Goal: Information Seeking & Learning: Learn about a topic

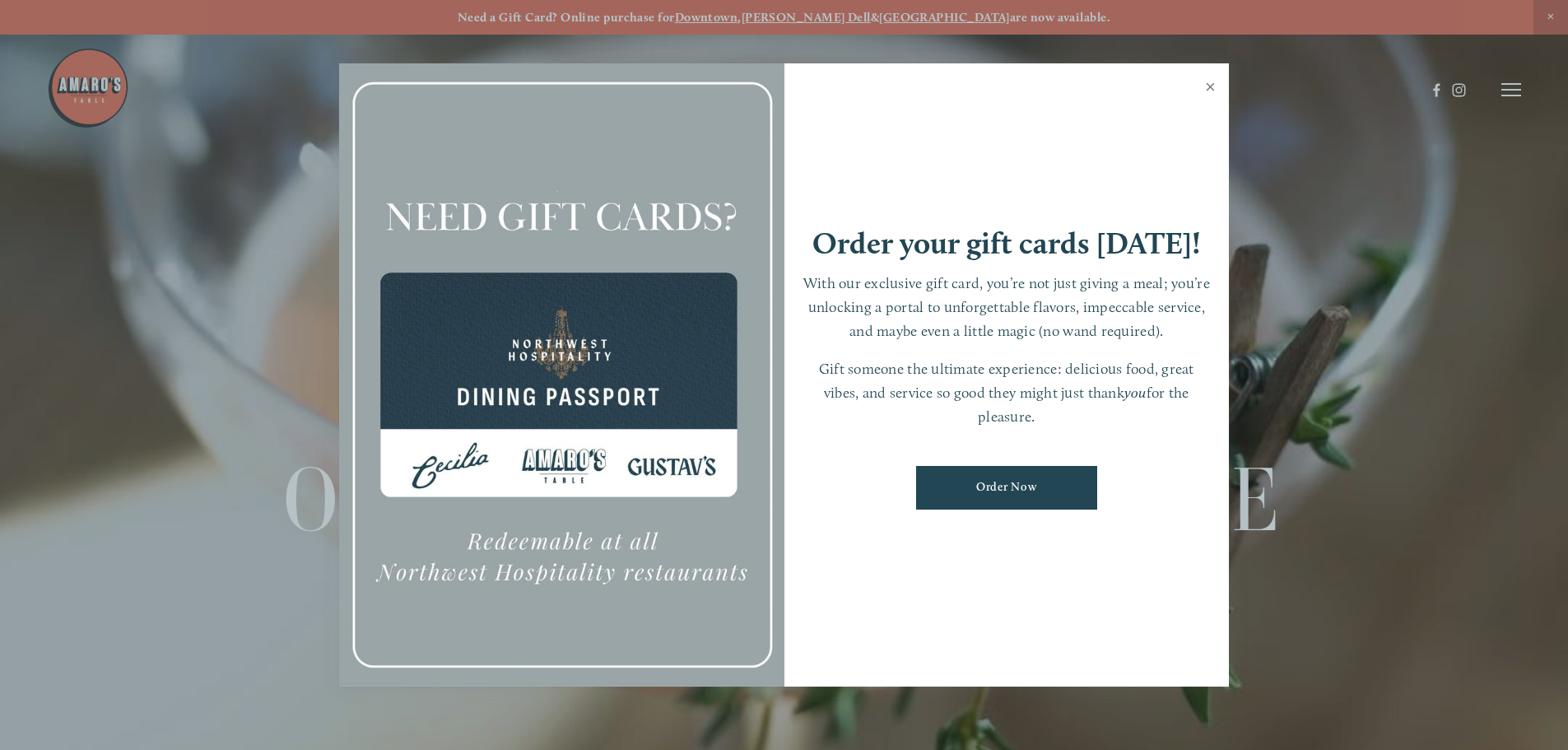
click at [1208, 87] on link "Close" at bounding box center [1209, 89] width 32 height 46
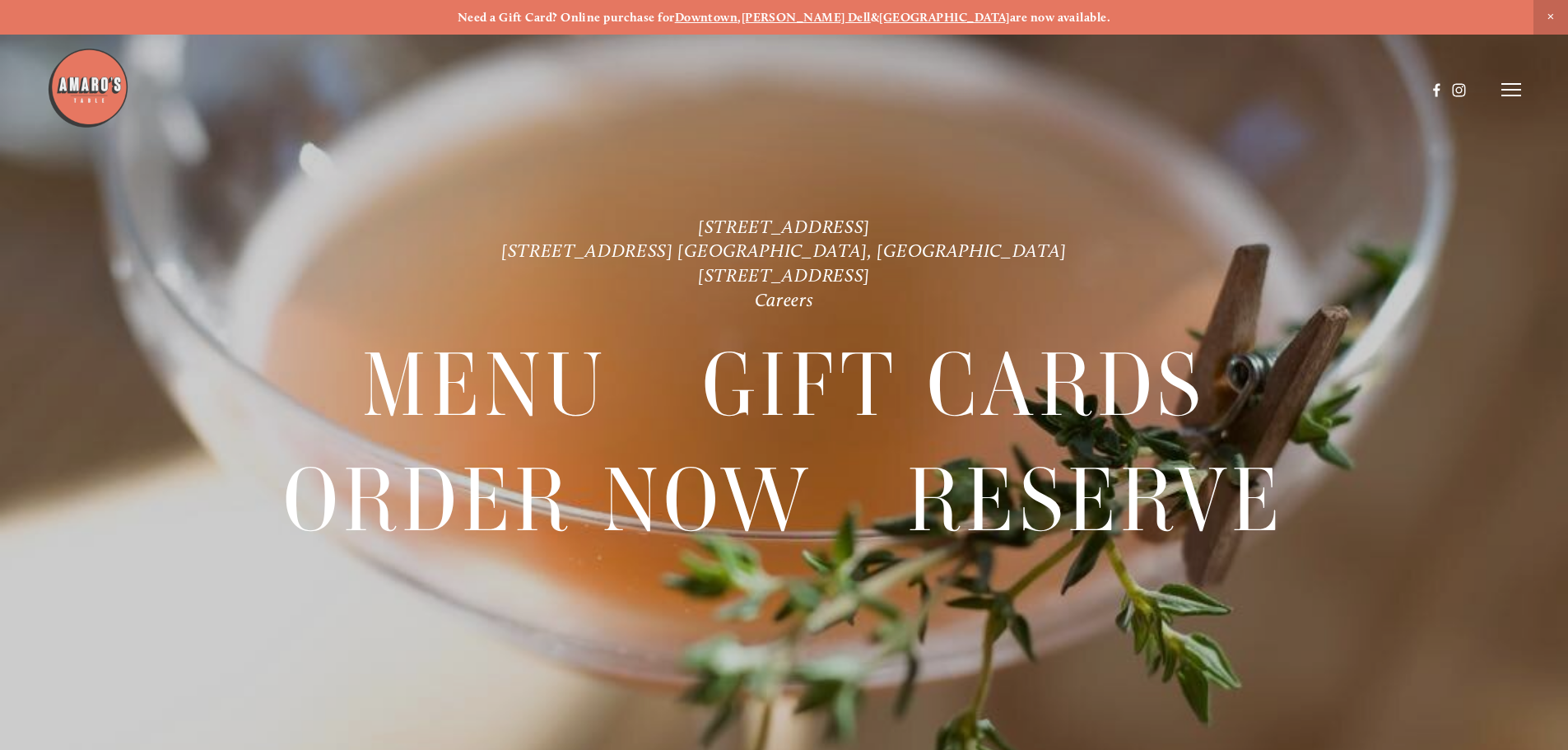
click at [1517, 90] on line at bounding box center [1511, 90] width 20 height 0
click at [1330, 82] on span "Gallery" at bounding box center [1336, 89] width 40 height 15
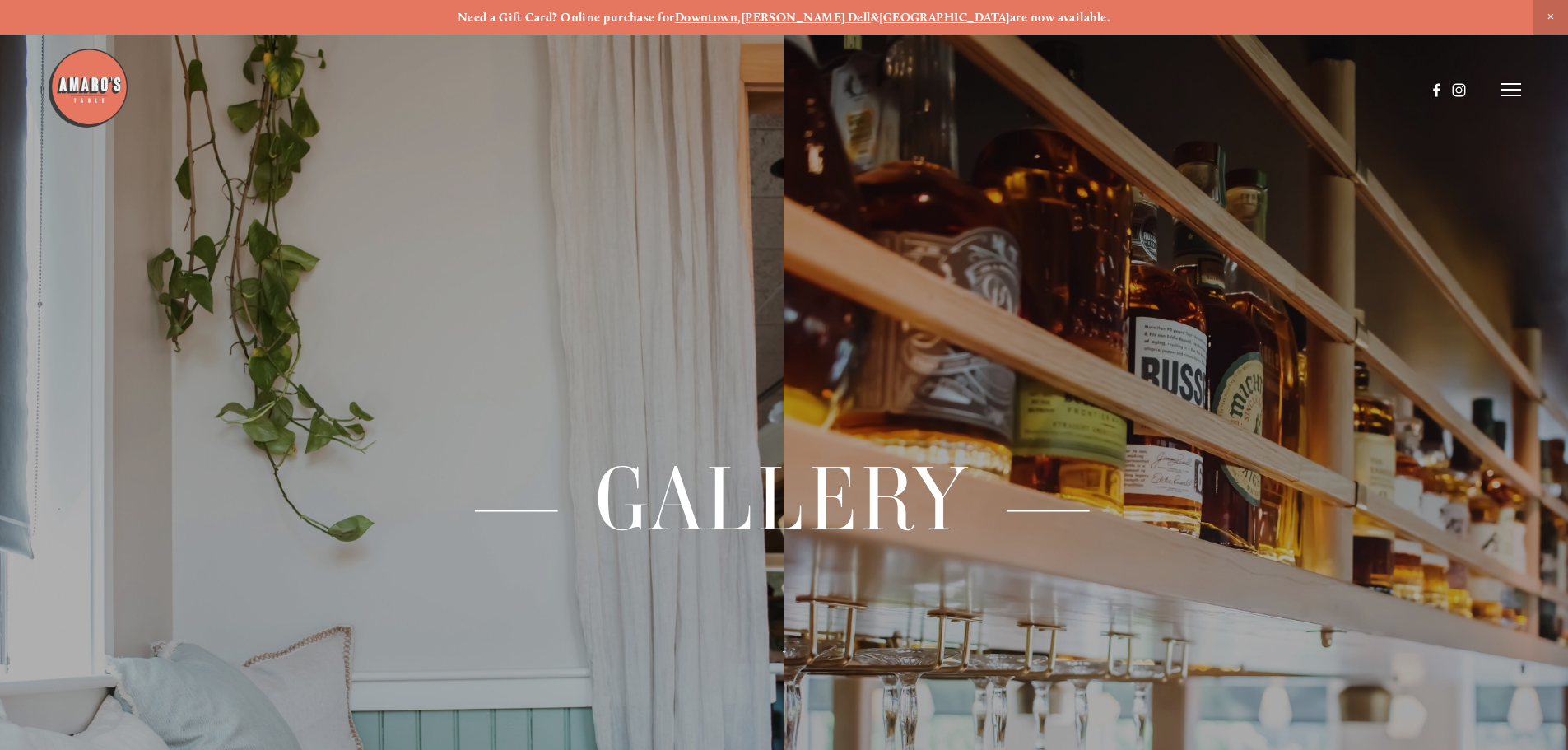
click at [1513, 82] on header "Menu Order Now Visit Gallery 0" at bounding box center [784, 89] width 1474 height 179
click at [1505, 90] on icon at bounding box center [1511, 89] width 20 height 14
click at [1169, 86] on span "Menu" at bounding box center [1165, 89] width 34 height 15
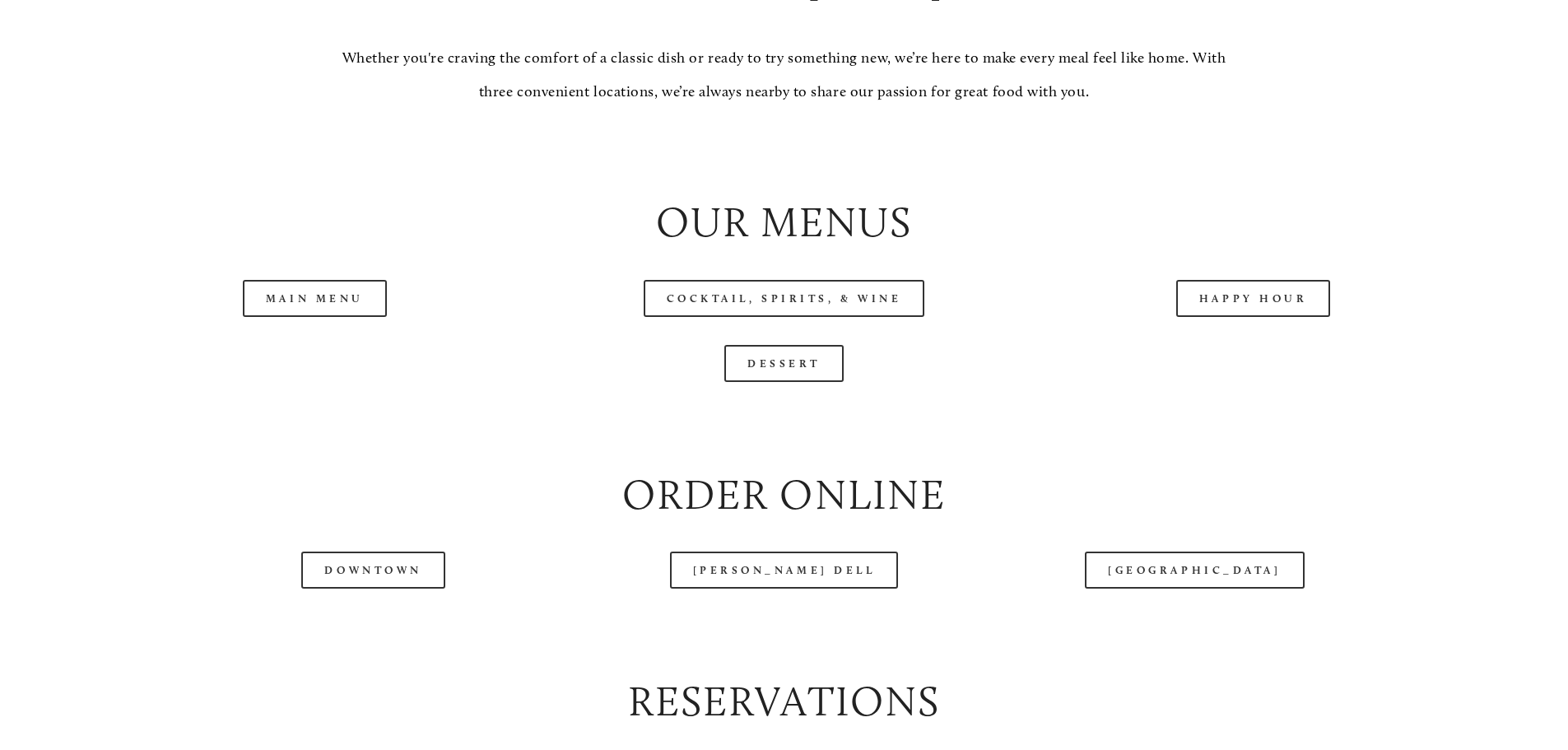
scroll to position [1893, 0]
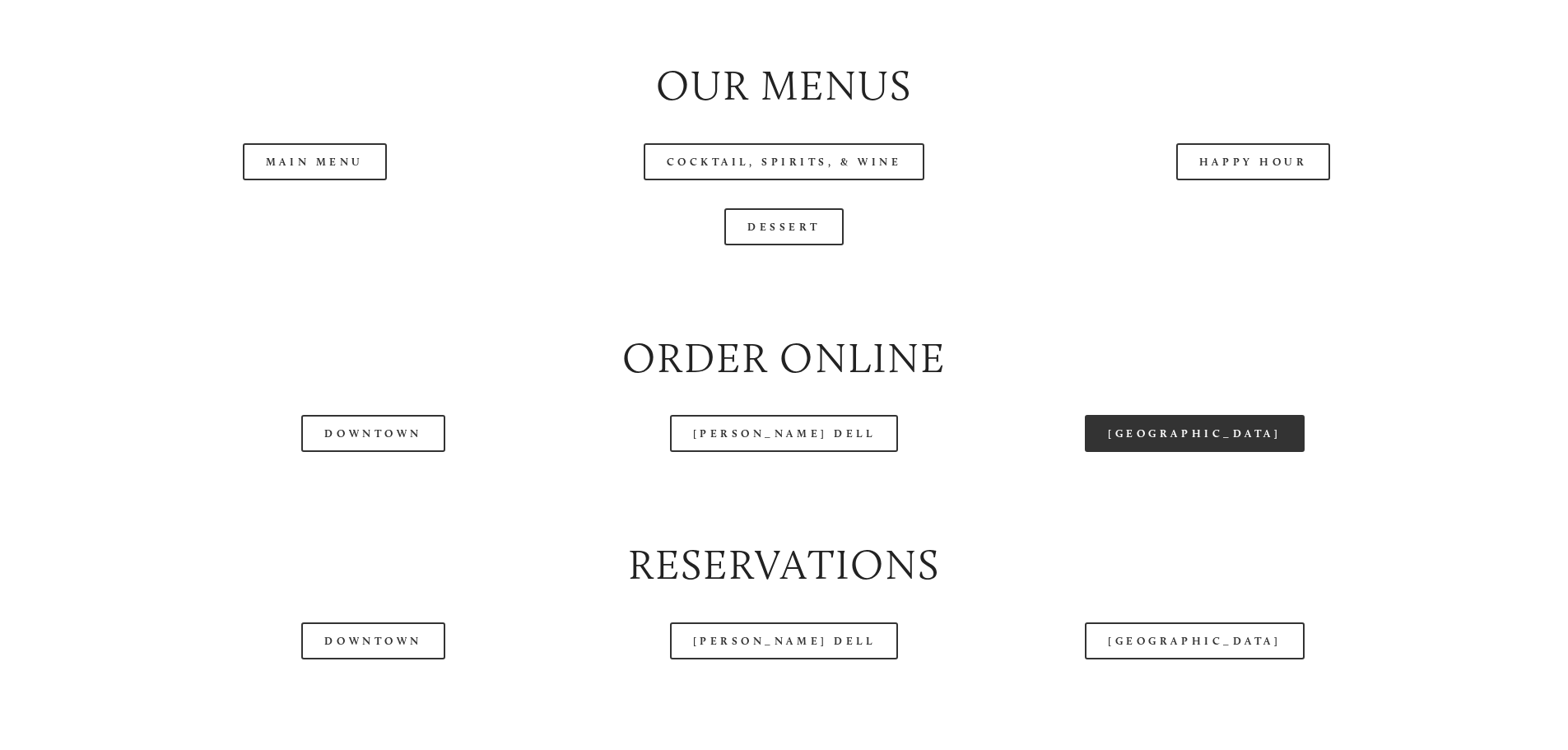
click at [1177, 452] on link "[GEOGRAPHIC_DATA]" at bounding box center [1194, 434] width 219 height 37
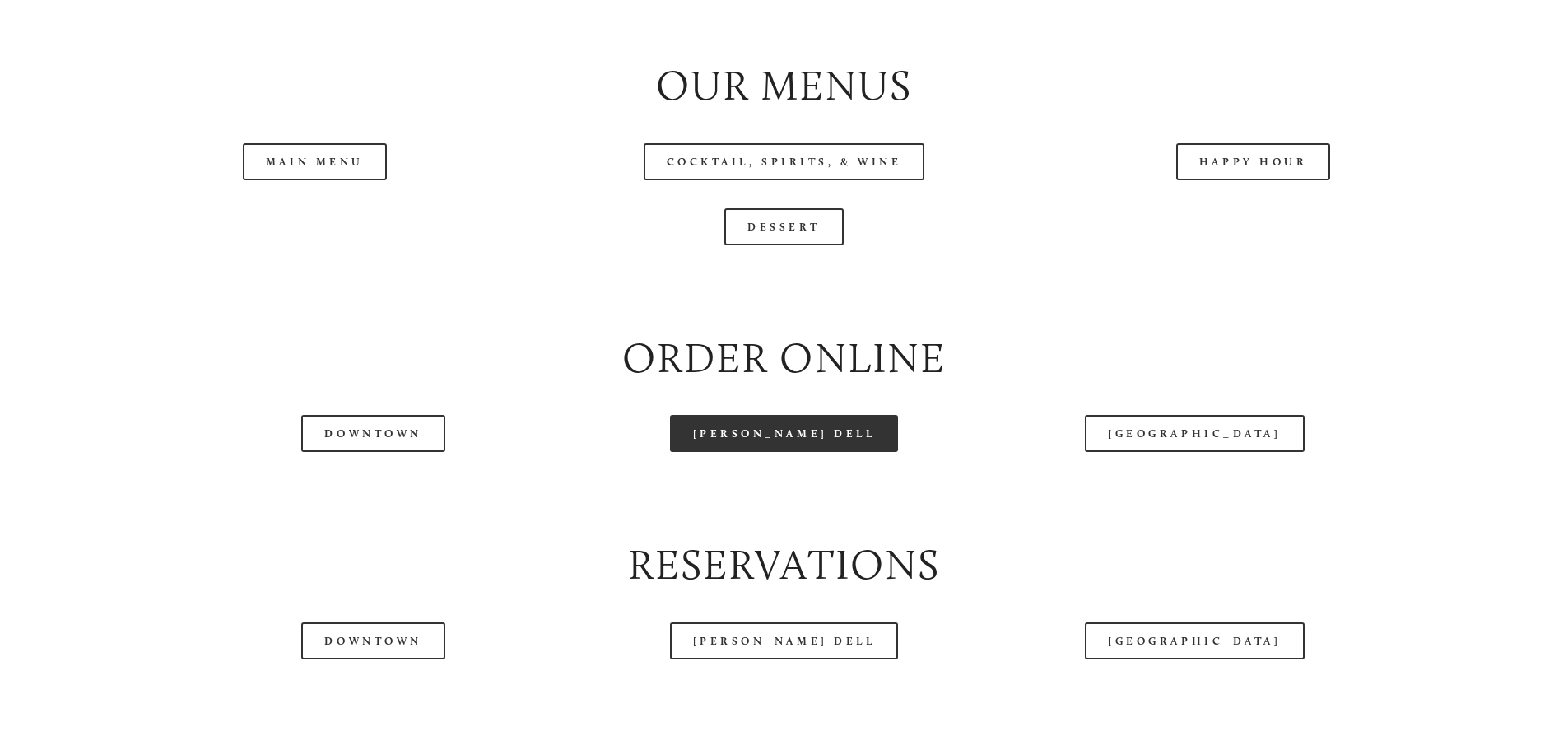
click at [748, 452] on link "[PERSON_NAME] Dell" at bounding box center [784, 434] width 229 height 37
